Goal: Find specific page/section: Find specific page/section

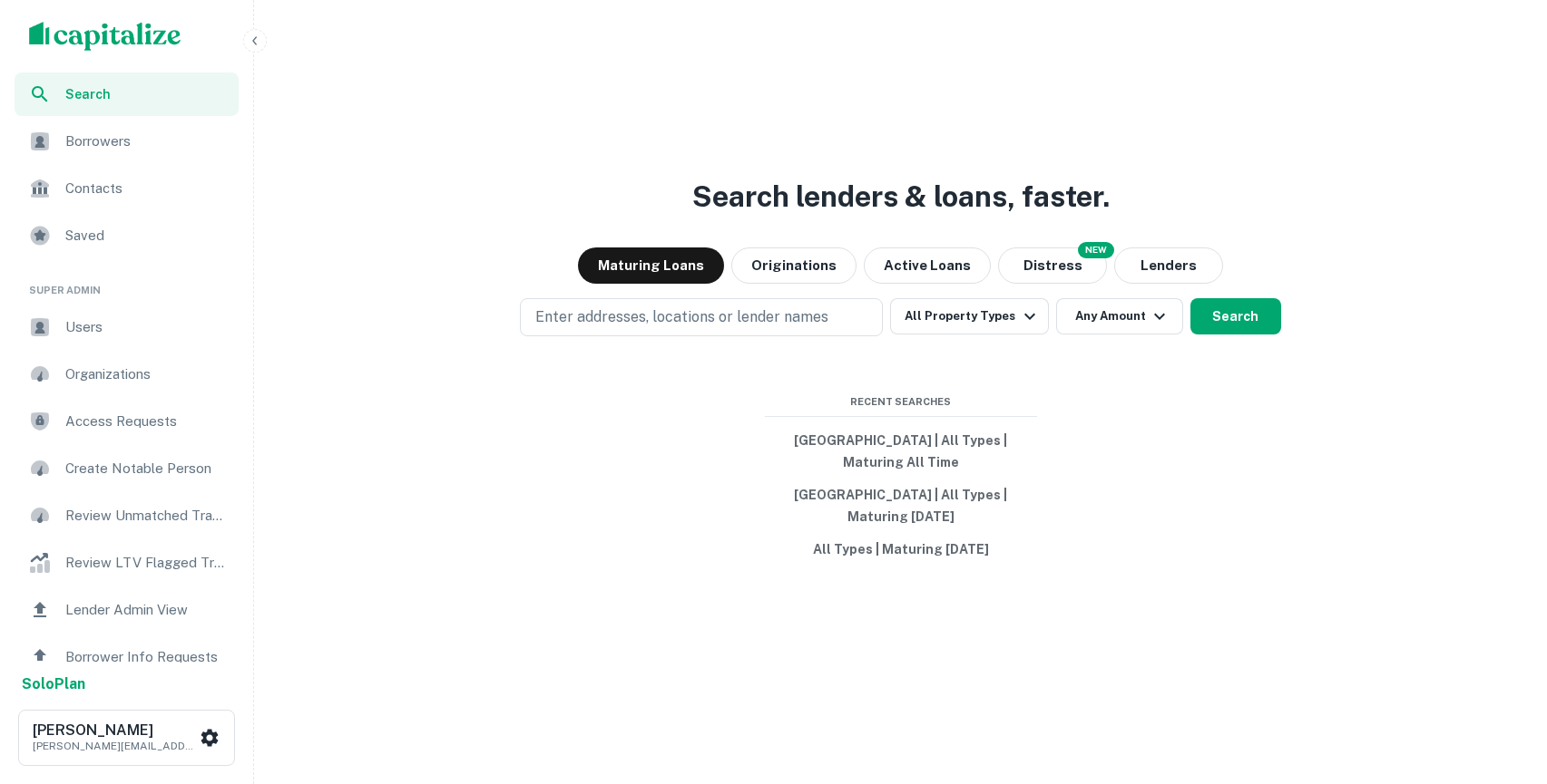
click at [151, 315] on div "Users" at bounding box center [126, 327] width 224 height 44
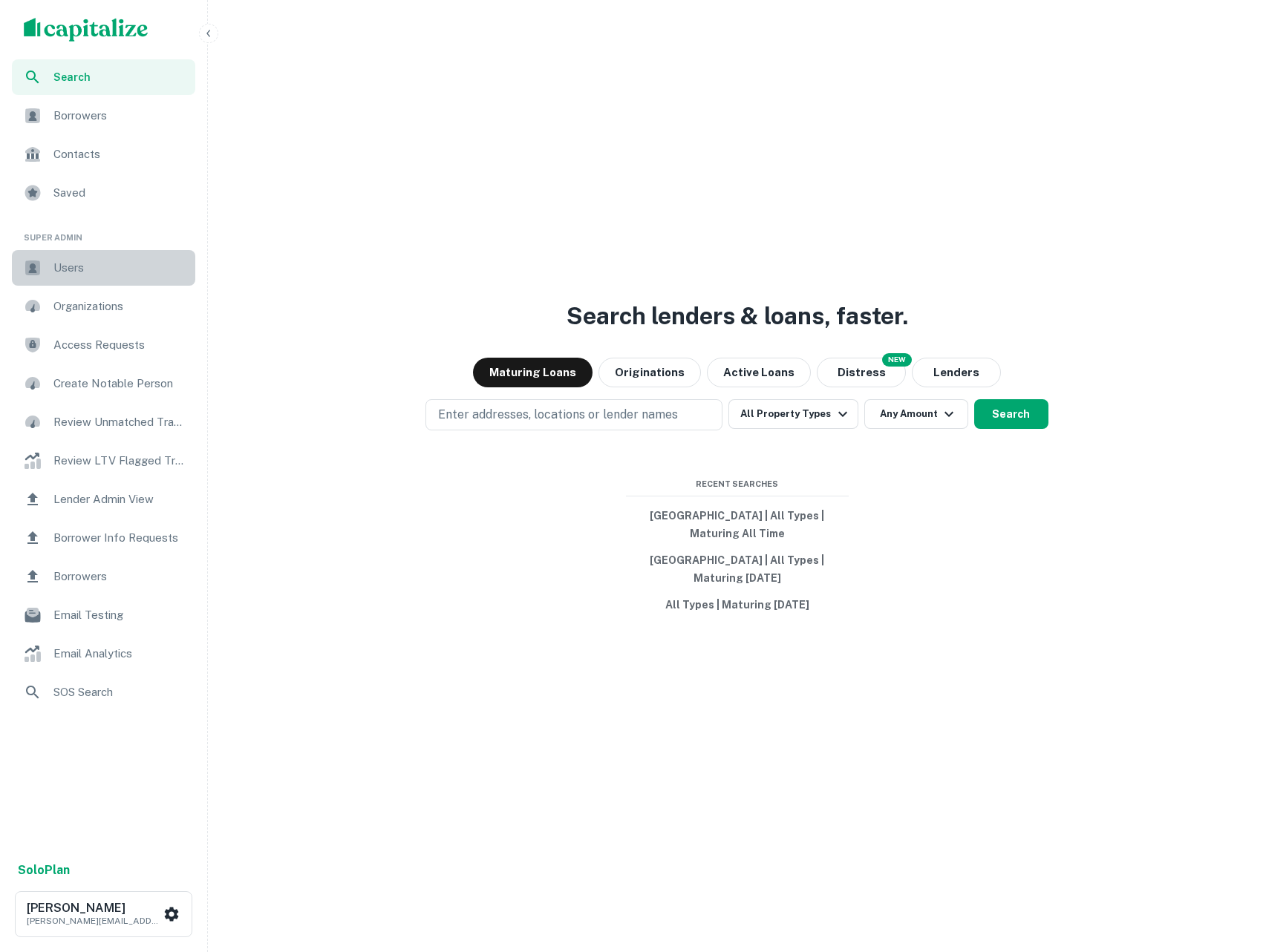
click at [86, 270] on span "Users" at bounding box center [120, 268] width 133 height 18
click at [118, 274] on span "Users" at bounding box center [120, 268] width 133 height 18
